Goal: Use online tool/utility: Utilize a website feature to perform a specific function

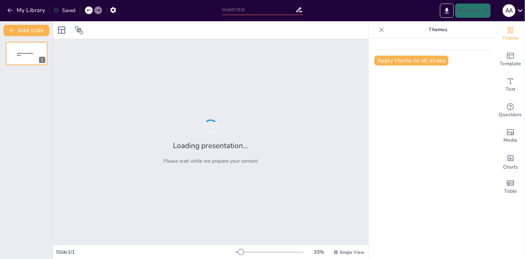
type input "Principios del Buen Trato: Claves para la Convivencia Pacífica"
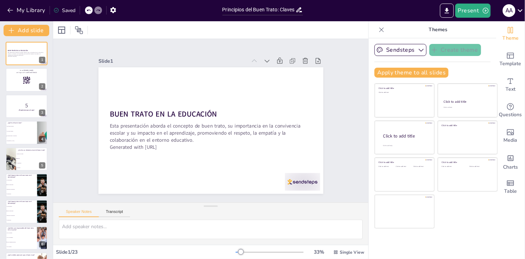
checkbox input "true"
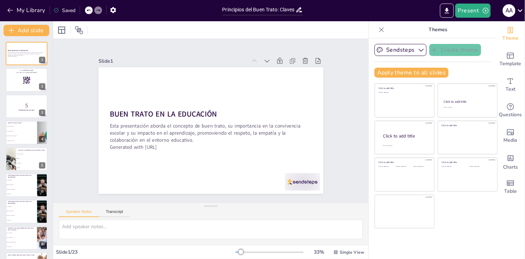
checkbox input "true"
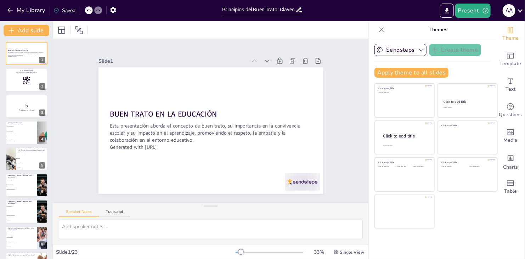
checkbox input "true"
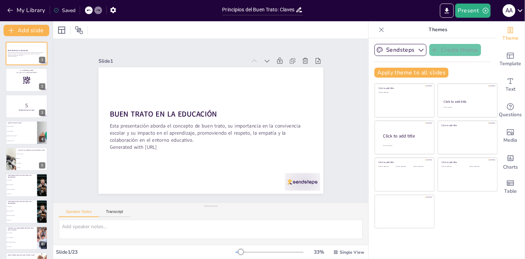
checkbox input "true"
click at [378, 30] on icon at bounding box center [381, 29] width 7 height 7
checkbox input "true"
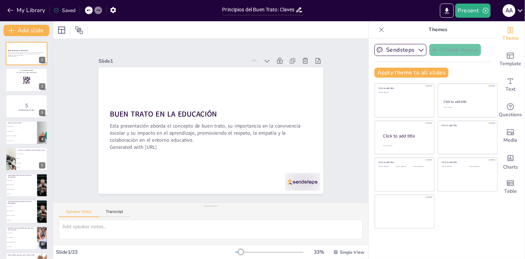
checkbox input "true"
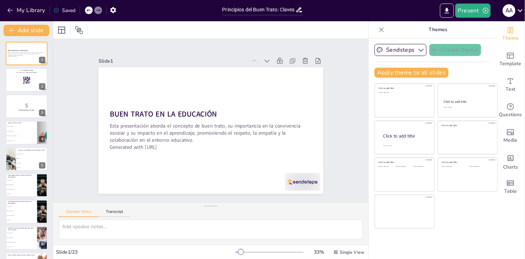
checkbox input "true"
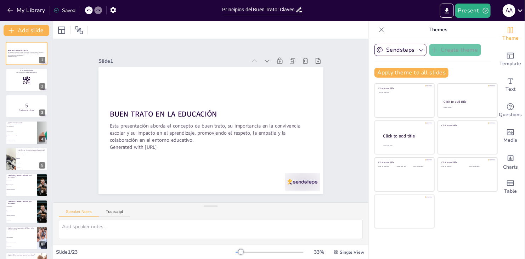
checkbox input "true"
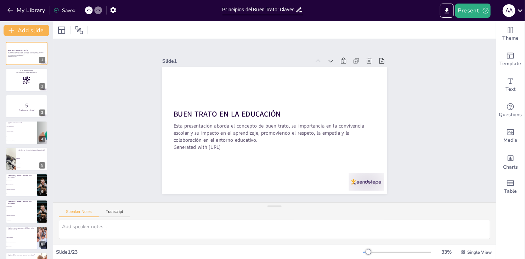
checkbox input "true"
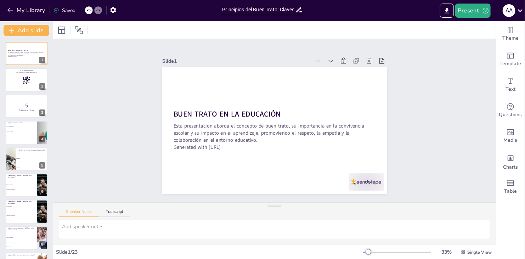
checkbox input "true"
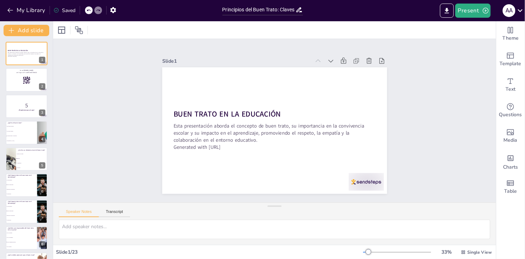
checkbox input "true"
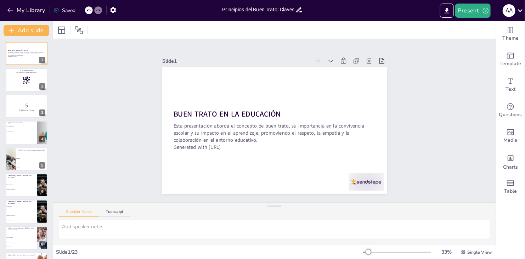
checkbox input "true"
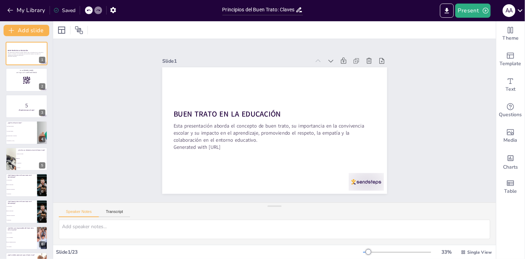
checkbox input "true"
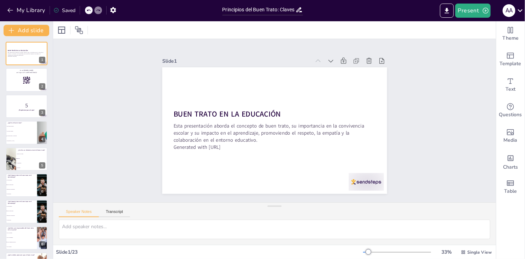
checkbox input "true"
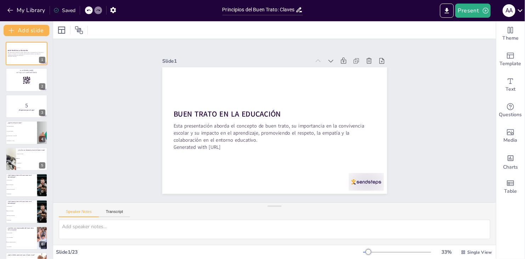
checkbox input "true"
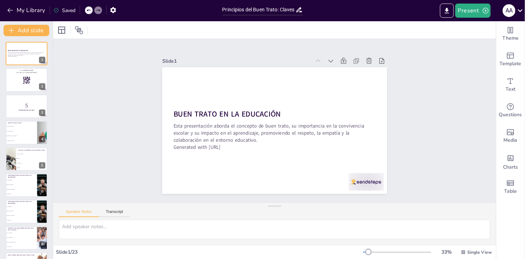
checkbox input "true"
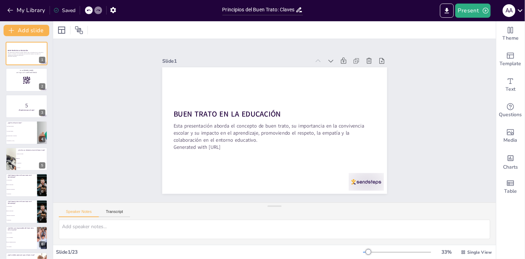
checkbox input "true"
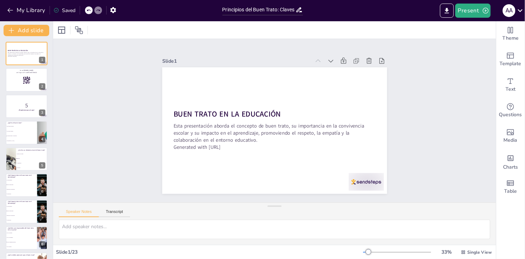
checkbox input "true"
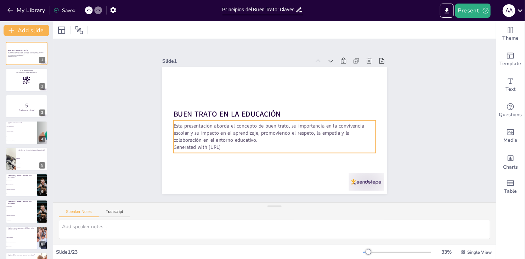
checkbox input "true"
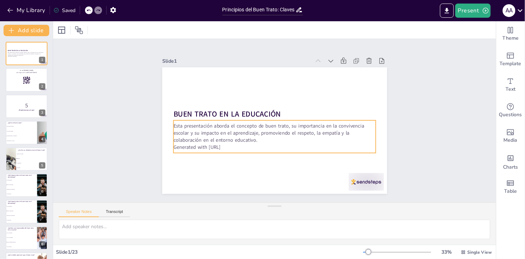
checkbox input "true"
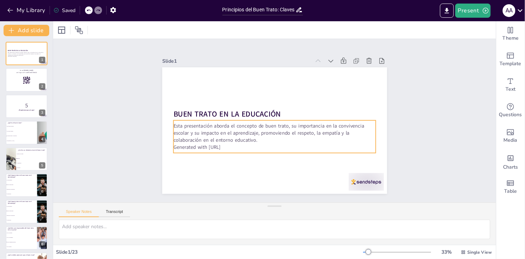
checkbox input "true"
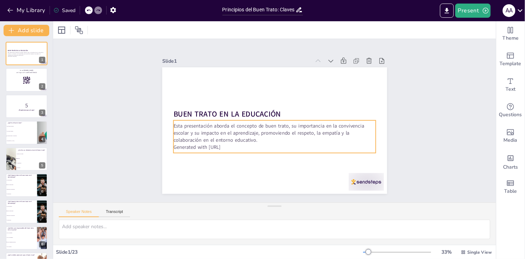
checkbox input "true"
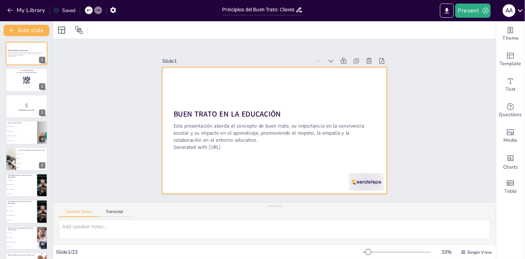
checkbox input "true"
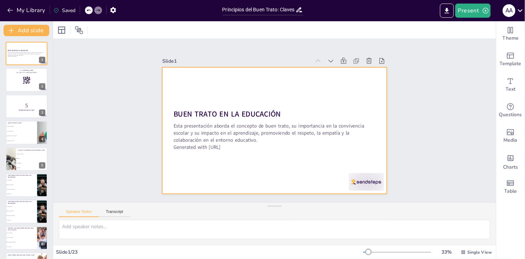
checkbox input "true"
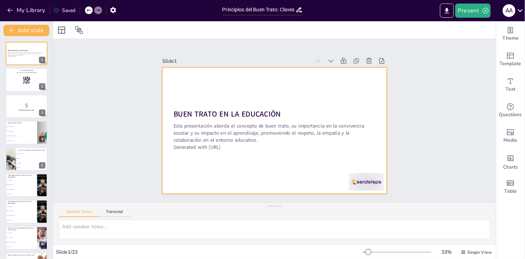
checkbox input "true"
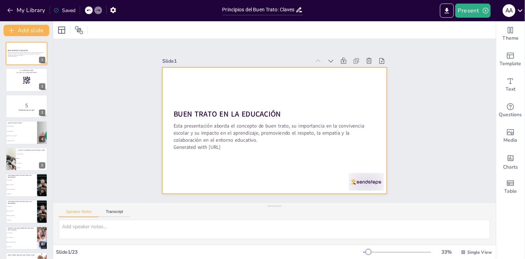
checkbox input "true"
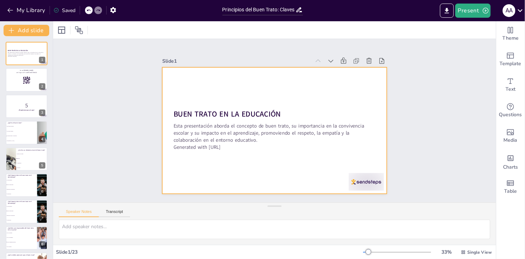
checkbox input "true"
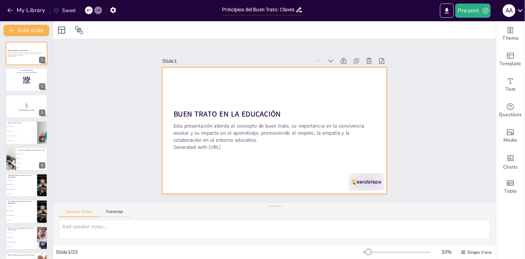
checkbox input "true"
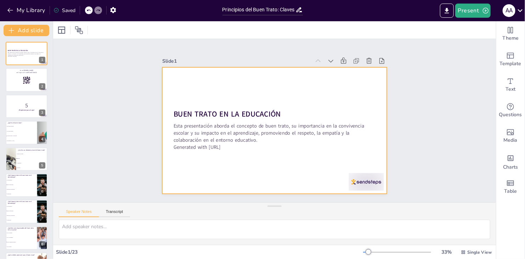
checkbox input "true"
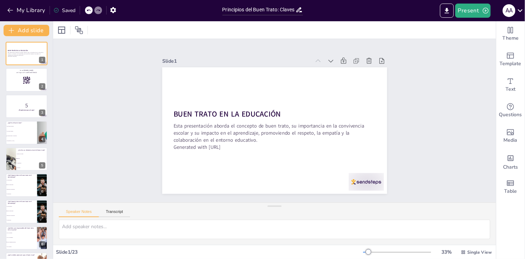
checkbox input "true"
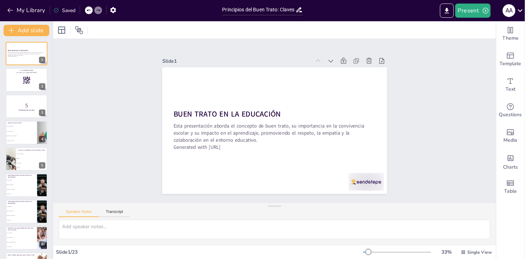
checkbox input "true"
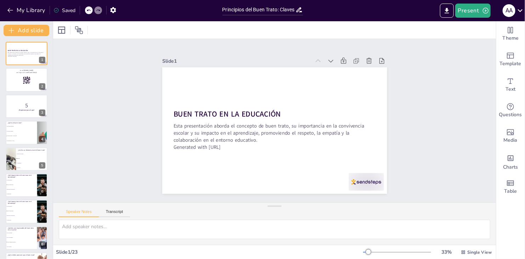
checkbox input "true"
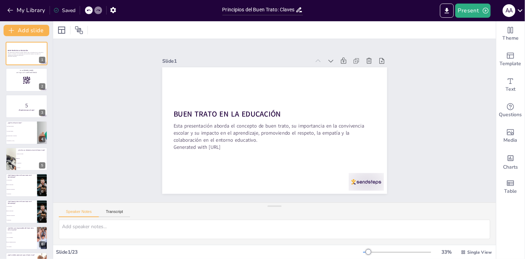
checkbox input "true"
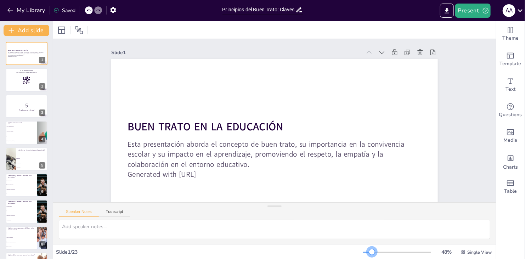
click at [368, 251] on div at bounding box center [397, 252] width 68 height 6
checkbox input "true"
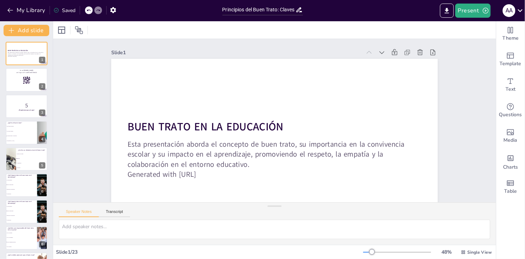
checkbox input "true"
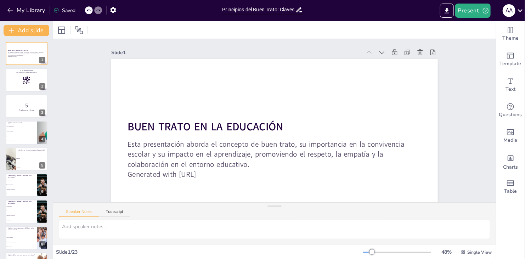
checkbox input "true"
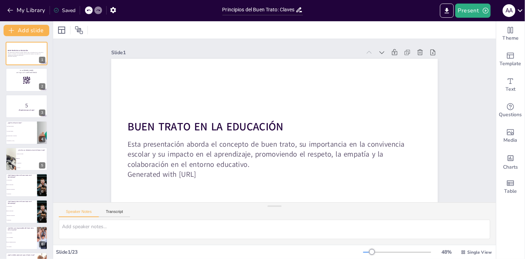
checkbox input "true"
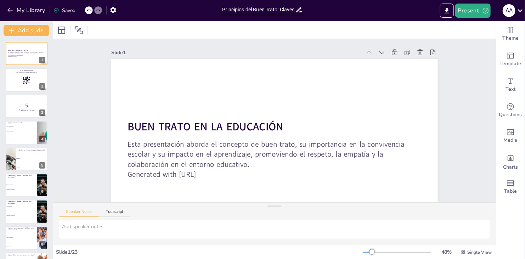
checkbox input "true"
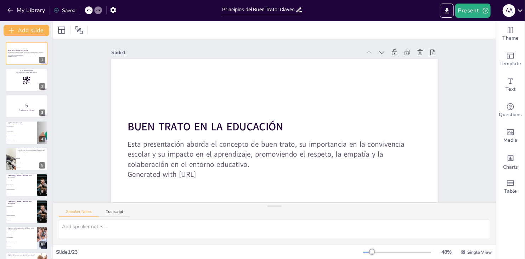
checkbox input "true"
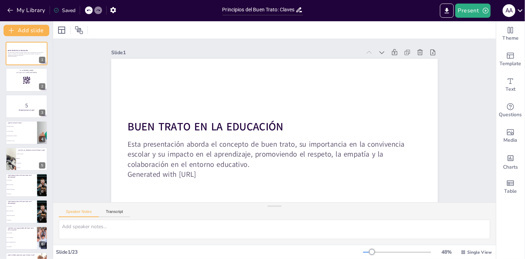
checkbox input "true"
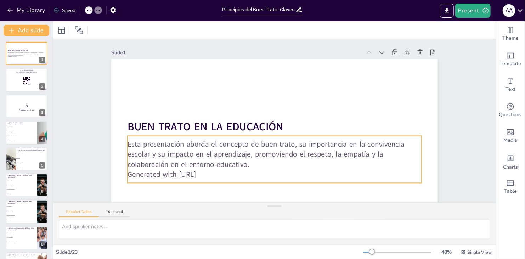
checkbox input "true"
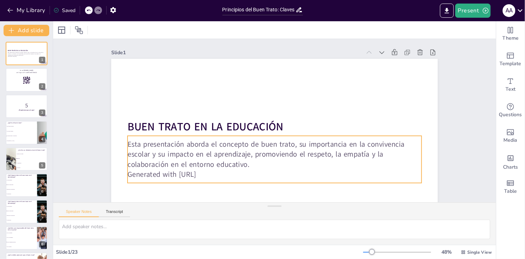
checkbox input "true"
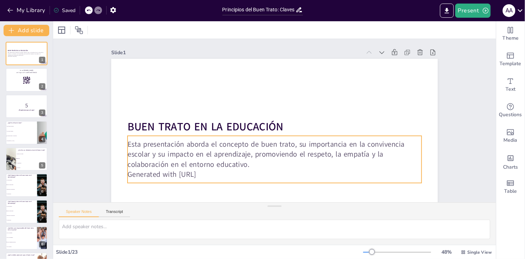
checkbox input "true"
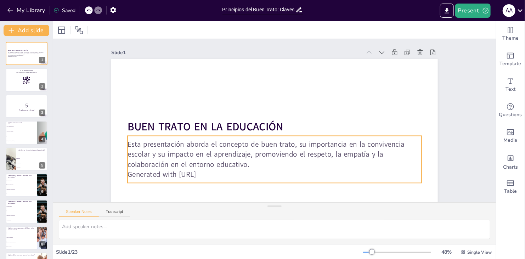
checkbox input "true"
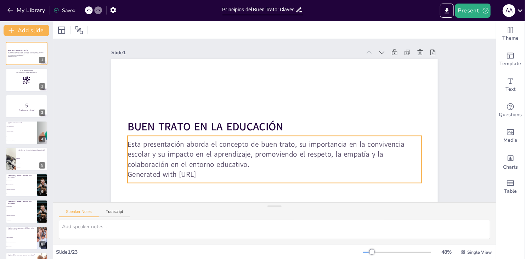
checkbox input "true"
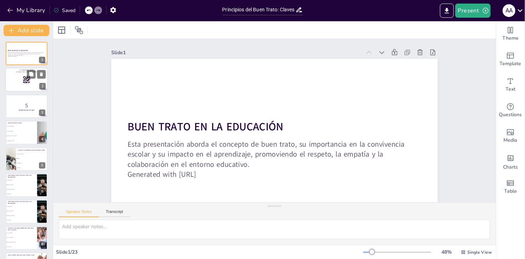
click at [27, 80] on rect at bounding box center [27, 80] width 8 height 8
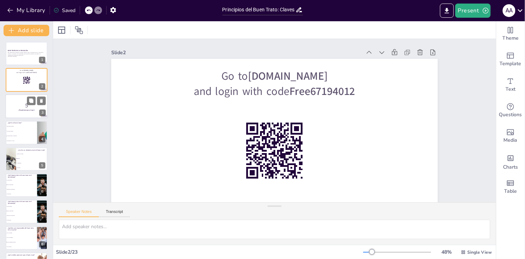
click at [19, 106] on p "5" at bounding box center [26, 105] width 38 height 8
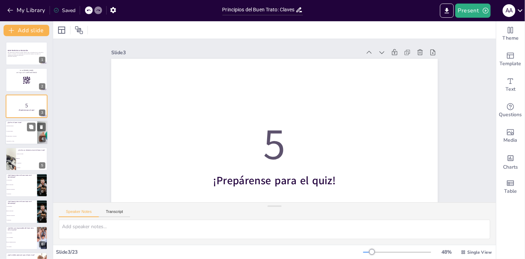
click at [24, 133] on li "Un concepto antiguo" at bounding box center [21, 131] width 32 height 5
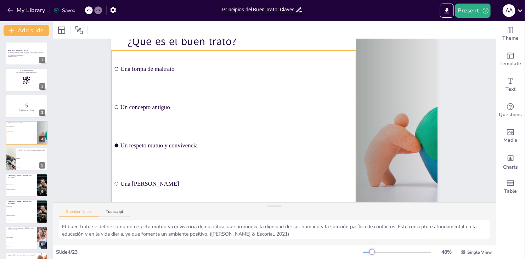
scroll to position [33, 0]
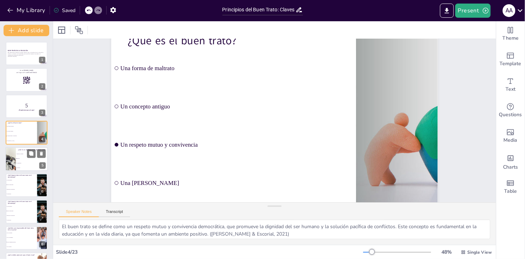
click at [22, 157] on li "Empatía" at bounding box center [32, 158] width 32 height 5
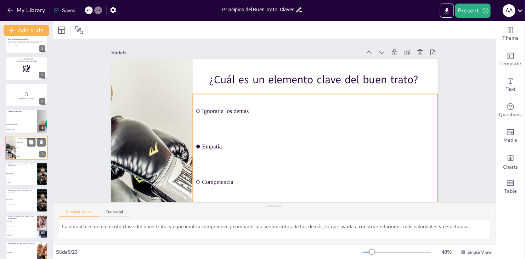
scroll to position [0, 0]
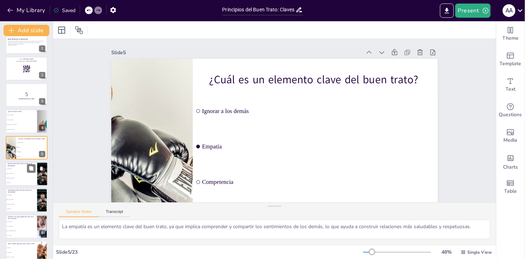
click at [26, 173] on span "Mejora la autoestima" at bounding box center [21, 173] width 30 height 1
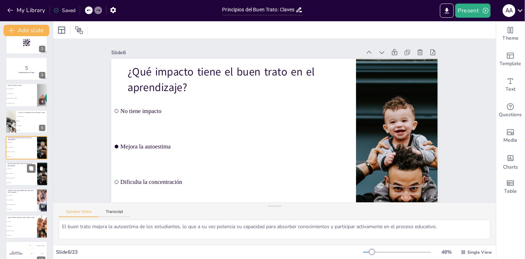
click at [19, 178] on span "Dificulta la concentración" at bounding box center [21, 178] width 30 height 1
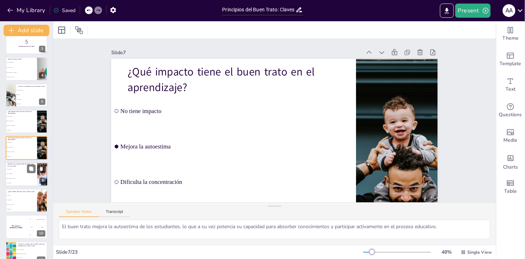
click at [22, 173] on span "Solo los estudiantes" at bounding box center [21, 173] width 30 height 1
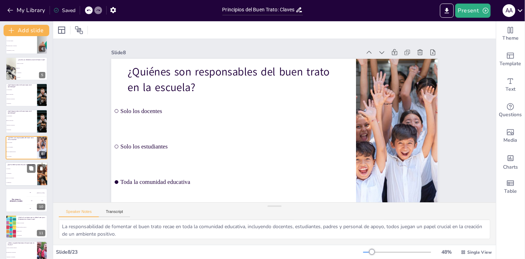
click at [21, 173] on span "La competencia" at bounding box center [21, 173] width 30 height 1
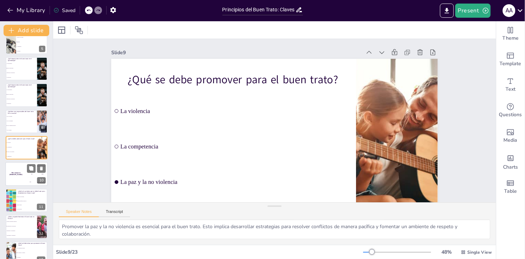
click at [21, 175] on div "The winner is [PERSON_NAME]" at bounding box center [15, 174] width 21 height 24
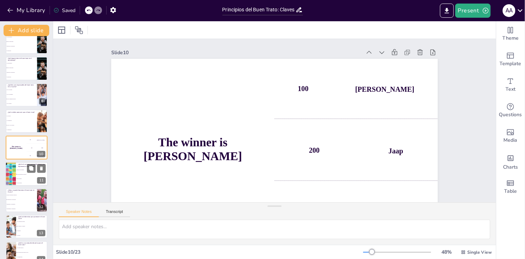
click at [24, 178] on span "Hacer castigos" at bounding box center [32, 178] width 30 height 1
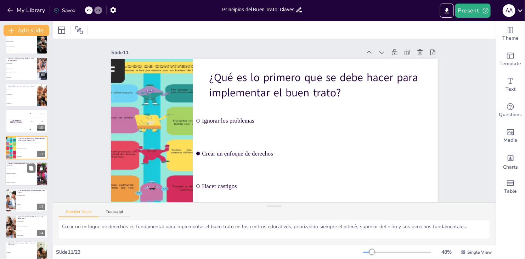
click at [24, 176] on li "Ignorando a los estudiantes" at bounding box center [21, 178] width 32 height 5
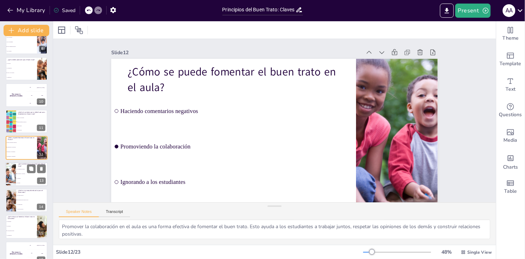
click at [26, 174] on li "La violencia y el maltrato" at bounding box center [32, 173] width 32 height 5
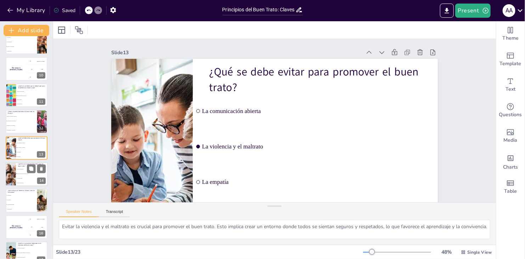
click at [31, 175] on li "Una iniciativa para promover la paz" at bounding box center [32, 173] width 32 height 5
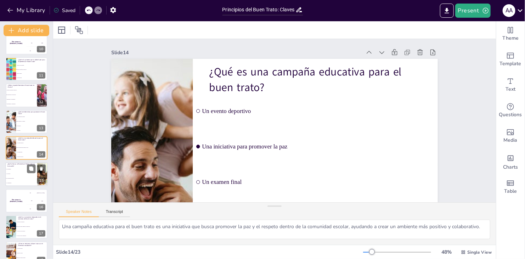
click at [23, 177] on li "La convivencia pacífica" at bounding box center [21, 178] width 32 height 5
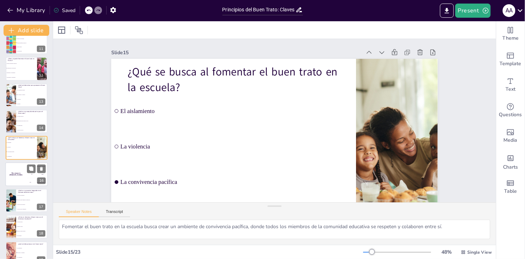
click at [24, 174] on h4 "The winner is [PERSON_NAME]" at bounding box center [15, 174] width 21 height 4
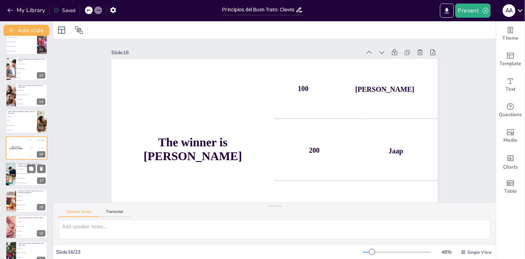
click at [27, 174] on li "Un proyecto que fomenta la colaboración" at bounding box center [32, 173] width 32 height 5
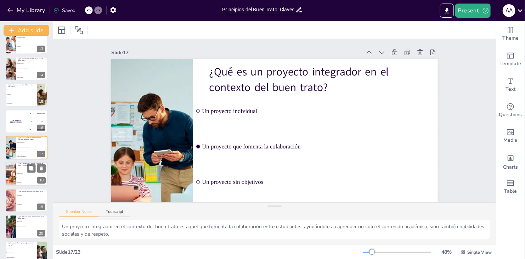
click at [26, 175] on li "Fomenta el estrés" at bounding box center [32, 173] width 32 height 5
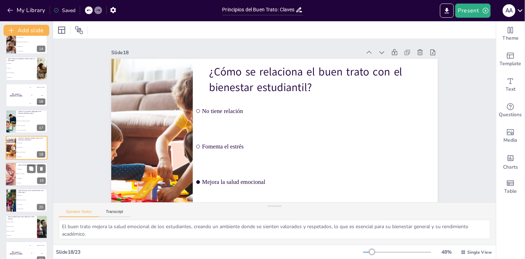
click at [26, 178] on span "La competencia" at bounding box center [32, 178] width 30 height 1
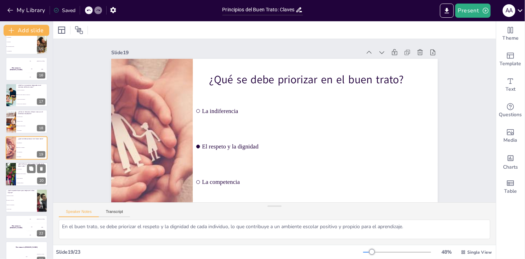
click at [27, 174] on li "Establecer diálogos abiertos" at bounding box center [32, 174] width 32 height 5
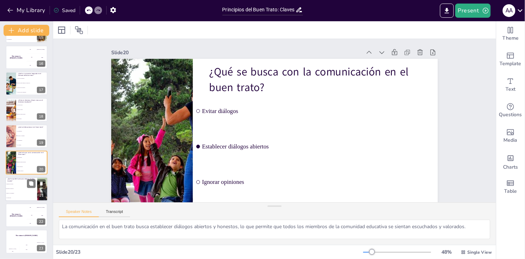
click at [24, 185] on li "Fomentar la violencia" at bounding box center [21, 184] width 32 height 5
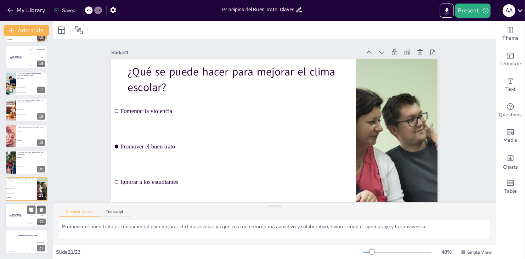
click at [24, 209] on div "The winner is [PERSON_NAME]" at bounding box center [15, 215] width 21 height 24
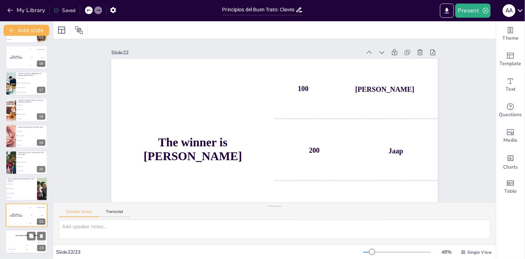
click at [24, 237] on div "The winner is [PERSON_NAME]" at bounding box center [26, 236] width 43 height 12
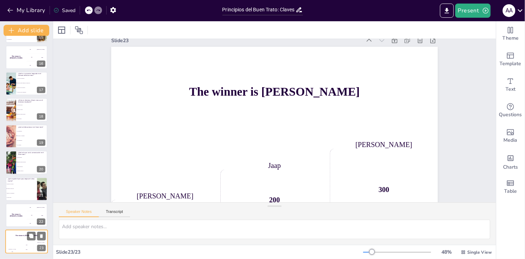
scroll to position [30, 0]
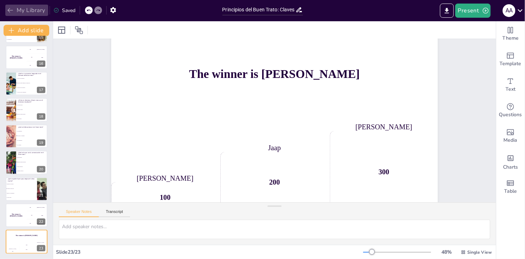
click at [32, 6] on button "My Library" at bounding box center [26, 10] width 43 height 11
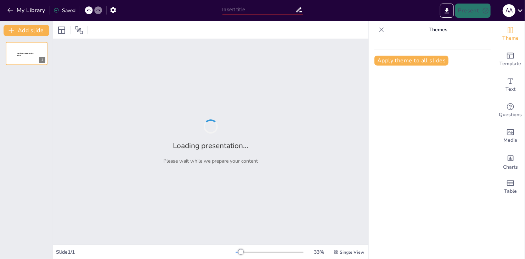
type input "Manejo de Conflictos en la Educación Básica: Estrategias y Enfoques"
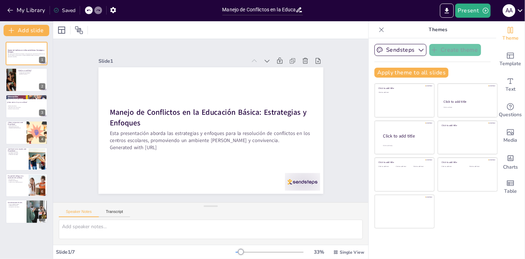
click at [378, 30] on icon at bounding box center [381, 29] width 7 height 7
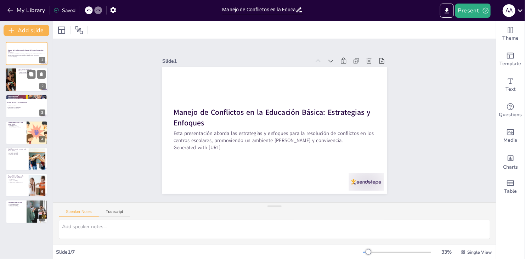
click at [21, 77] on div at bounding box center [26, 80] width 43 height 24
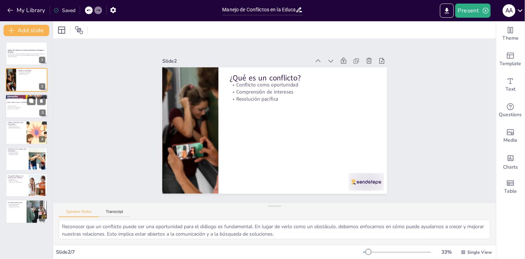
click at [27, 106] on p "Señales de conflicto" at bounding box center [25, 106] width 38 height 1
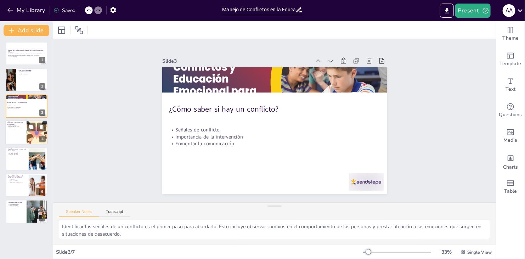
click at [10, 122] on p "¿Cómo se reacciona ante el conflicto?" at bounding box center [15, 123] width 17 height 4
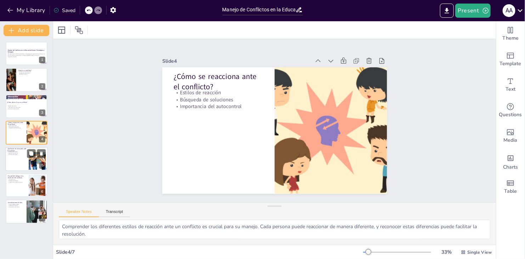
click at [21, 157] on div at bounding box center [26, 159] width 43 height 24
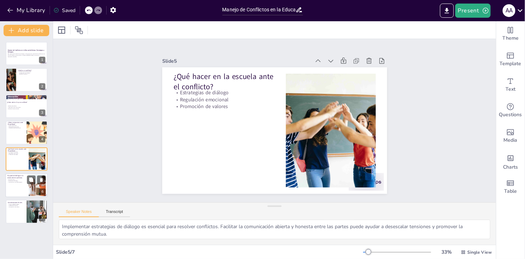
click at [24, 186] on div at bounding box center [26, 185] width 43 height 24
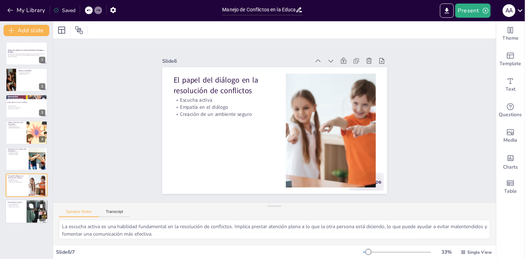
click at [17, 210] on div at bounding box center [26, 212] width 43 height 24
type textarea "Fomentar una cultura de paz en las escuelas es esencial. Esto implica no solo r…"
